Goal: Task Accomplishment & Management: Manage account settings

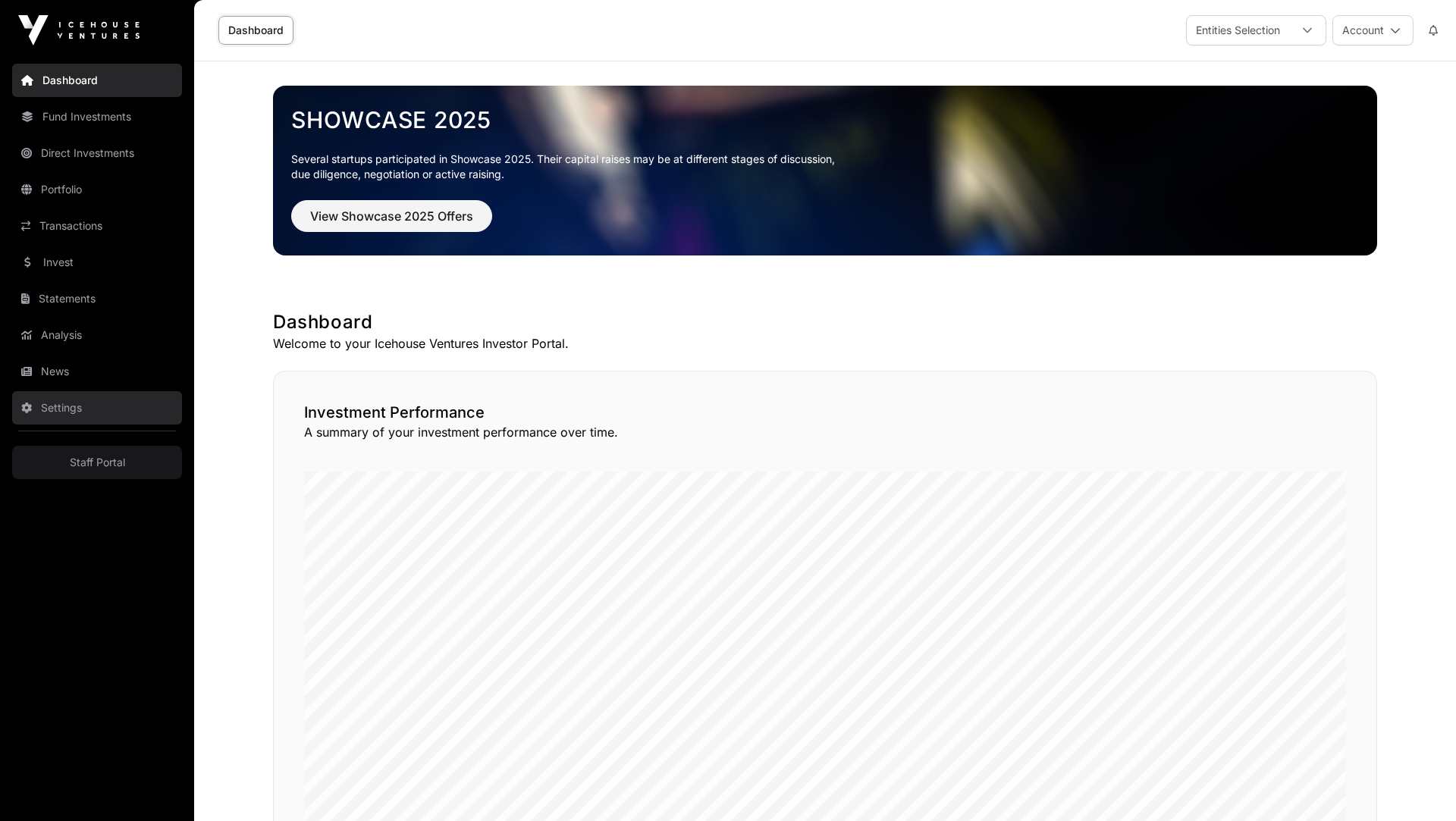
click at [85, 411] on link "Settings" at bounding box center [97, 408] width 170 height 33
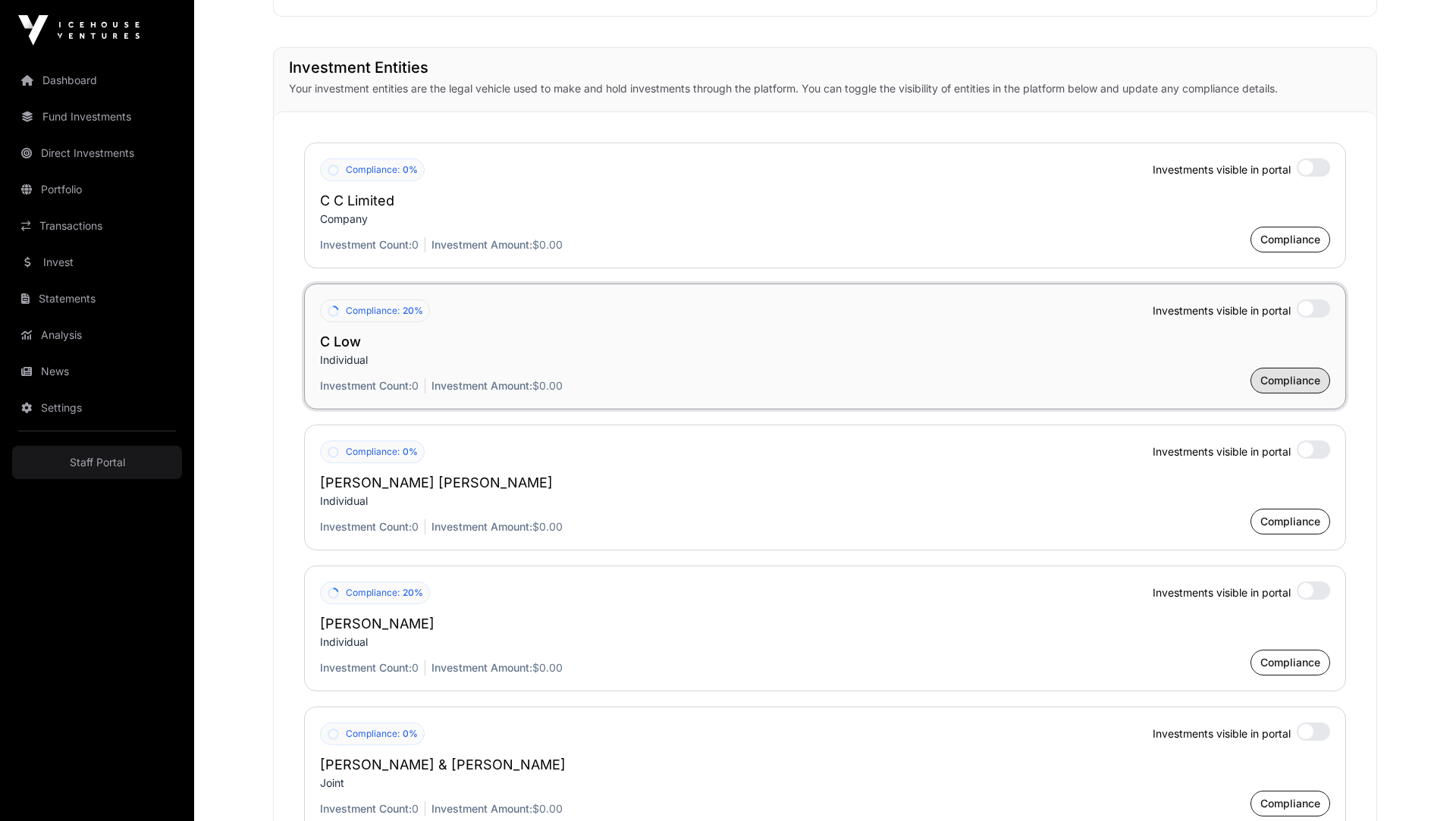
scroll to position [1110, 0]
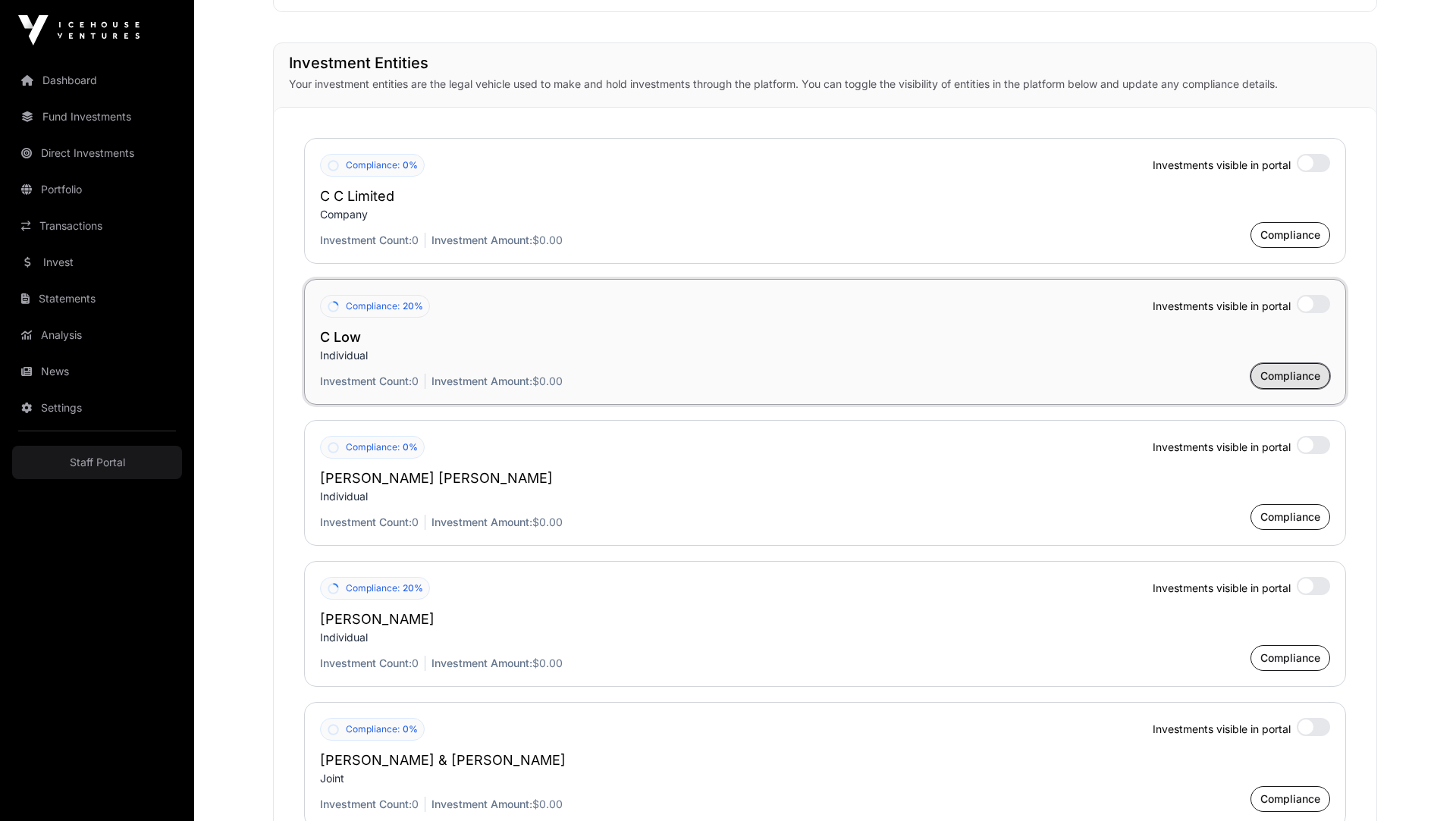
click at [1277, 369] on span "Compliance" at bounding box center [1290, 376] width 60 height 15
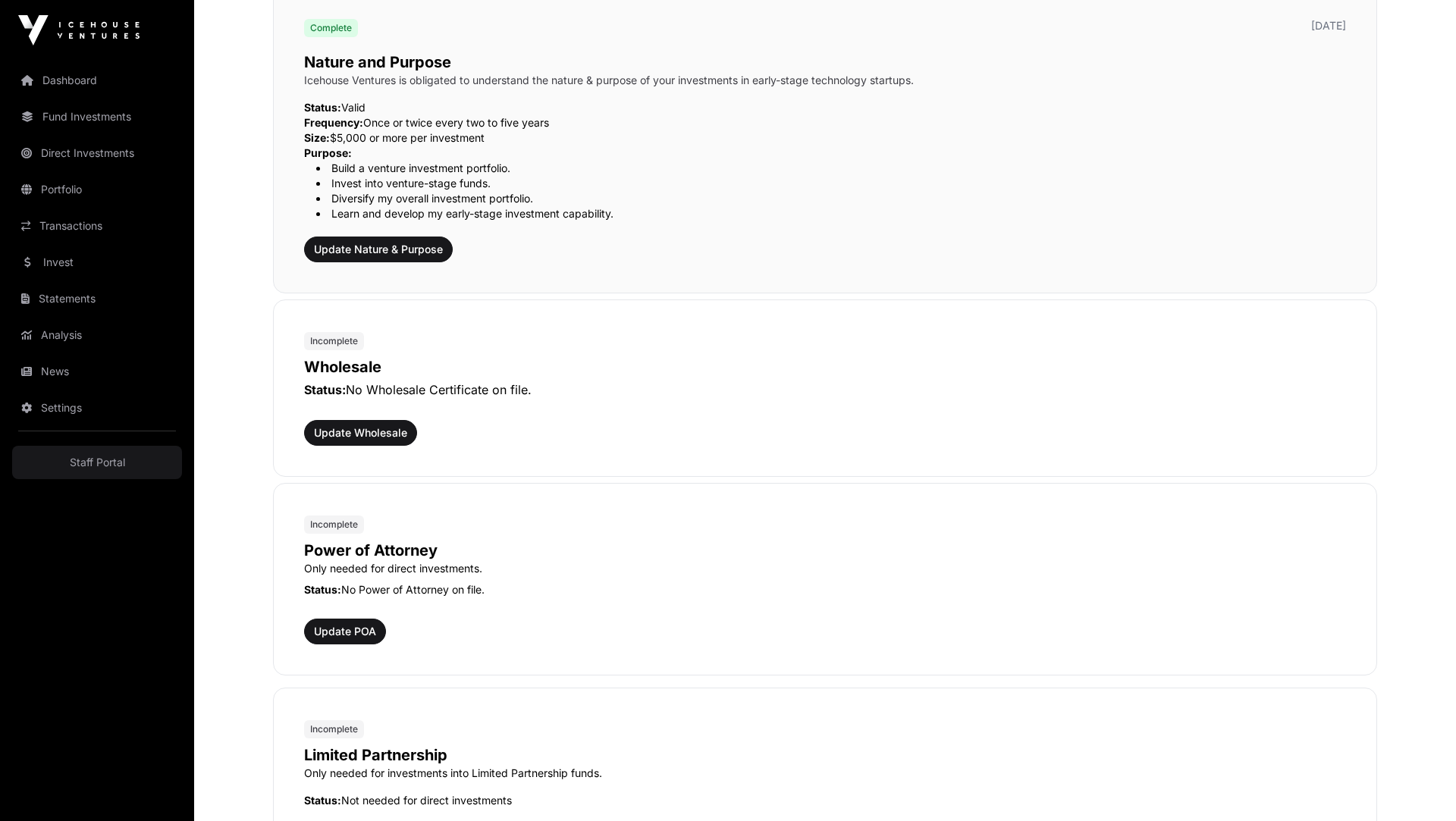
scroll to position [520, 0]
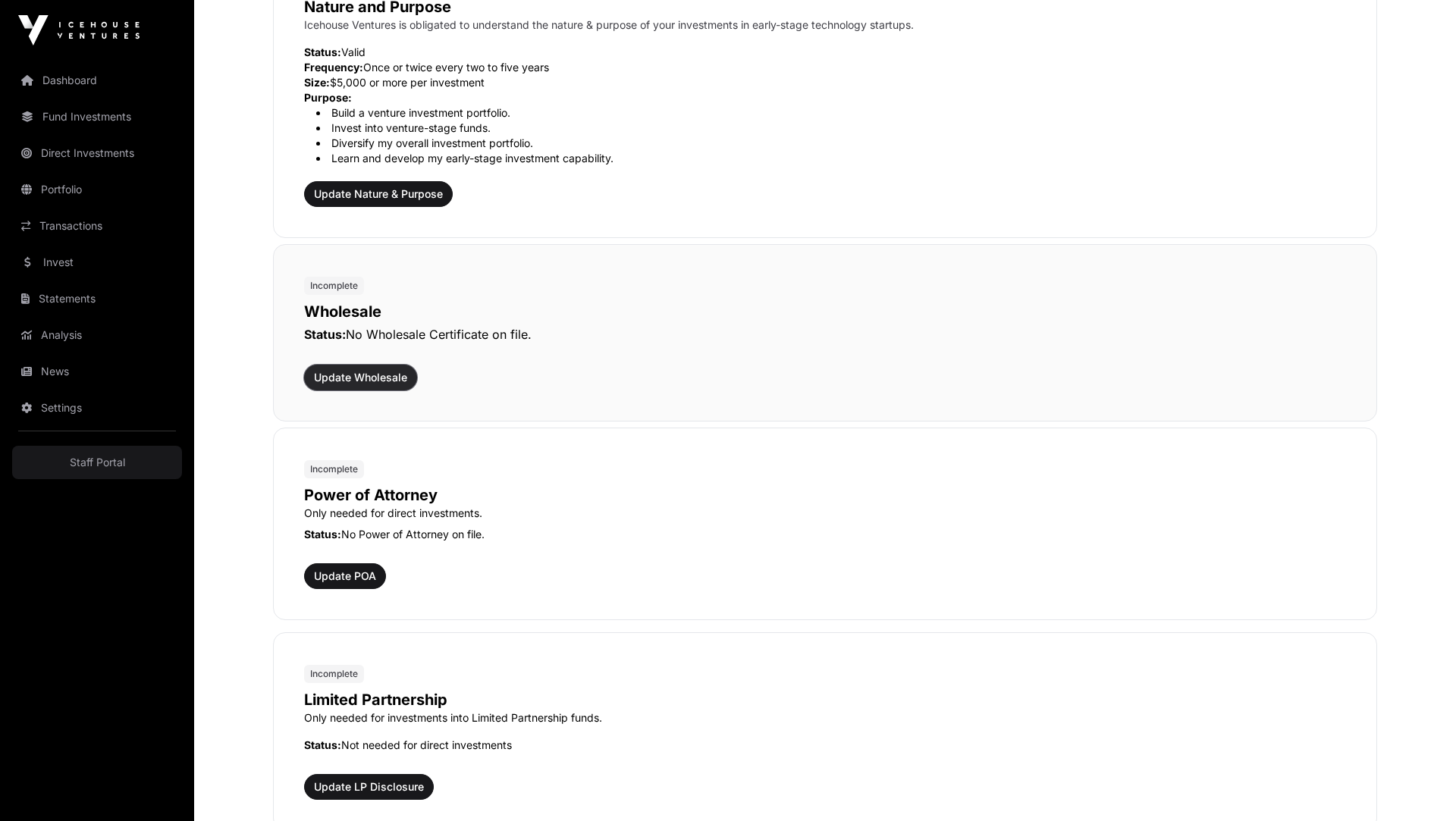
click at [379, 374] on span "Update Wholesale" at bounding box center [360, 378] width 93 height 15
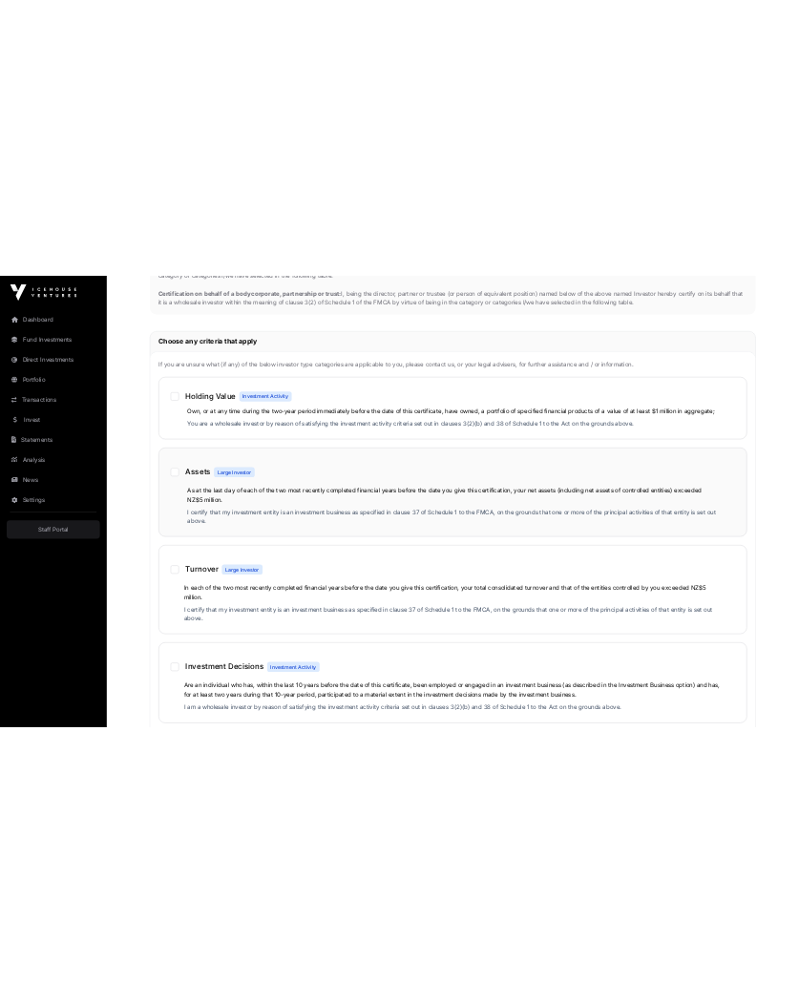
scroll to position [580, 0]
